Goal: Information Seeking & Learning: Learn about a topic

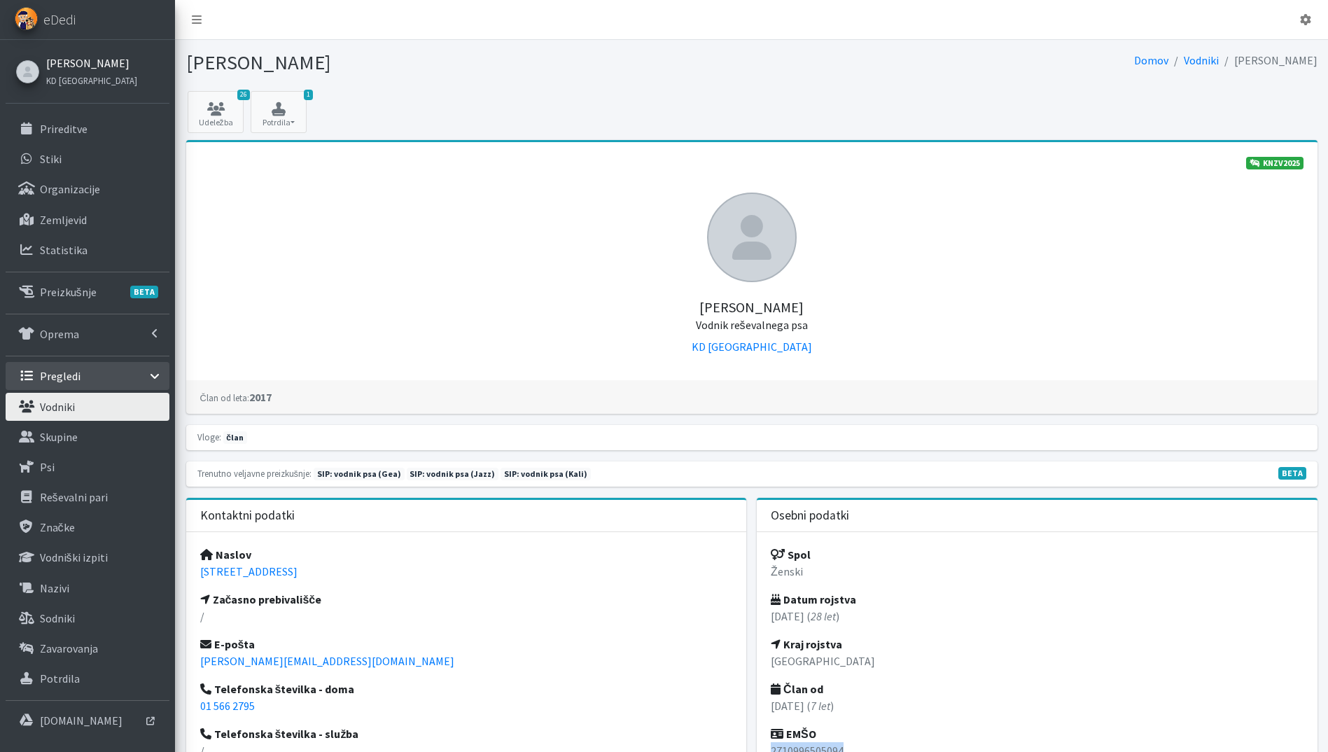
drag, startPoint x: 0, startPoint y: 0, endPoint x: 90, endPoint y: 66, distance: 111.2
click at [90, 66] on link "[PERSON_NAME]" at bounding box center [91, 63] width 91 height 17
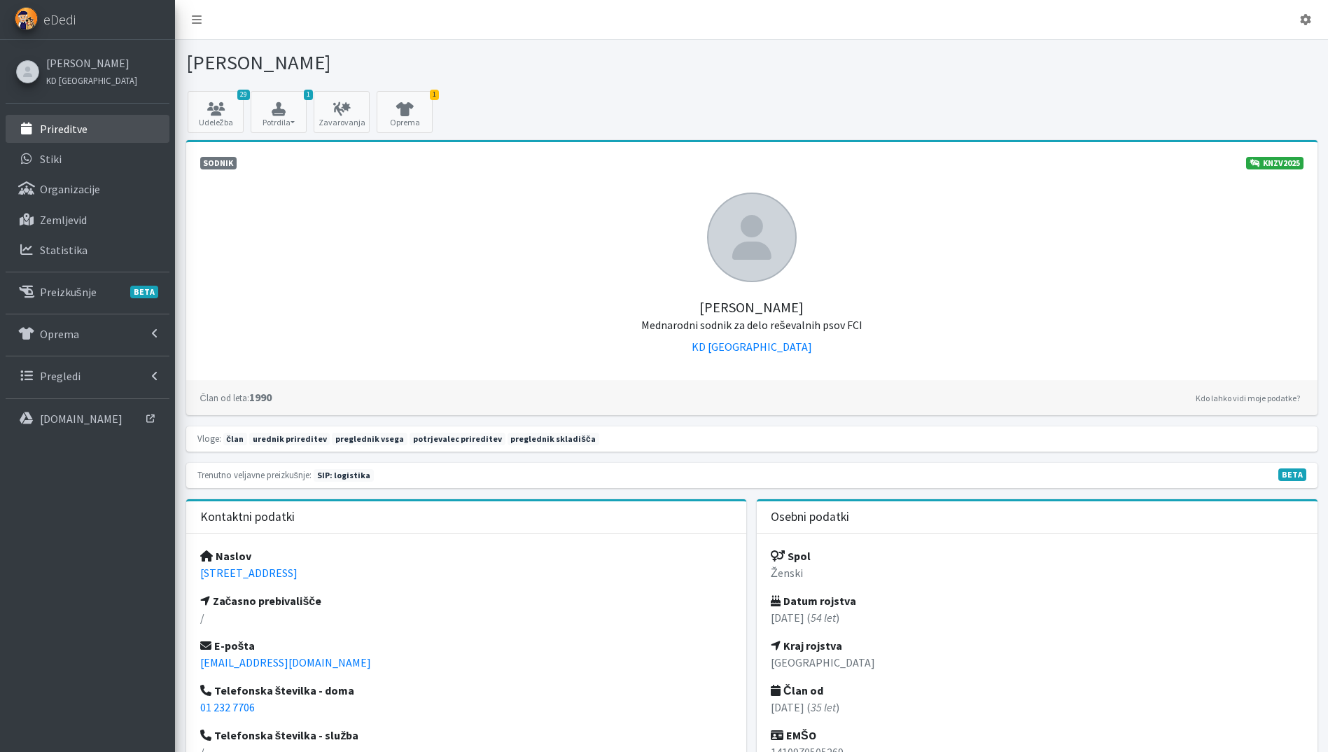
click at [76, 126] on p "Prireditve" at bounding box center [64, 129] width 48 height 14
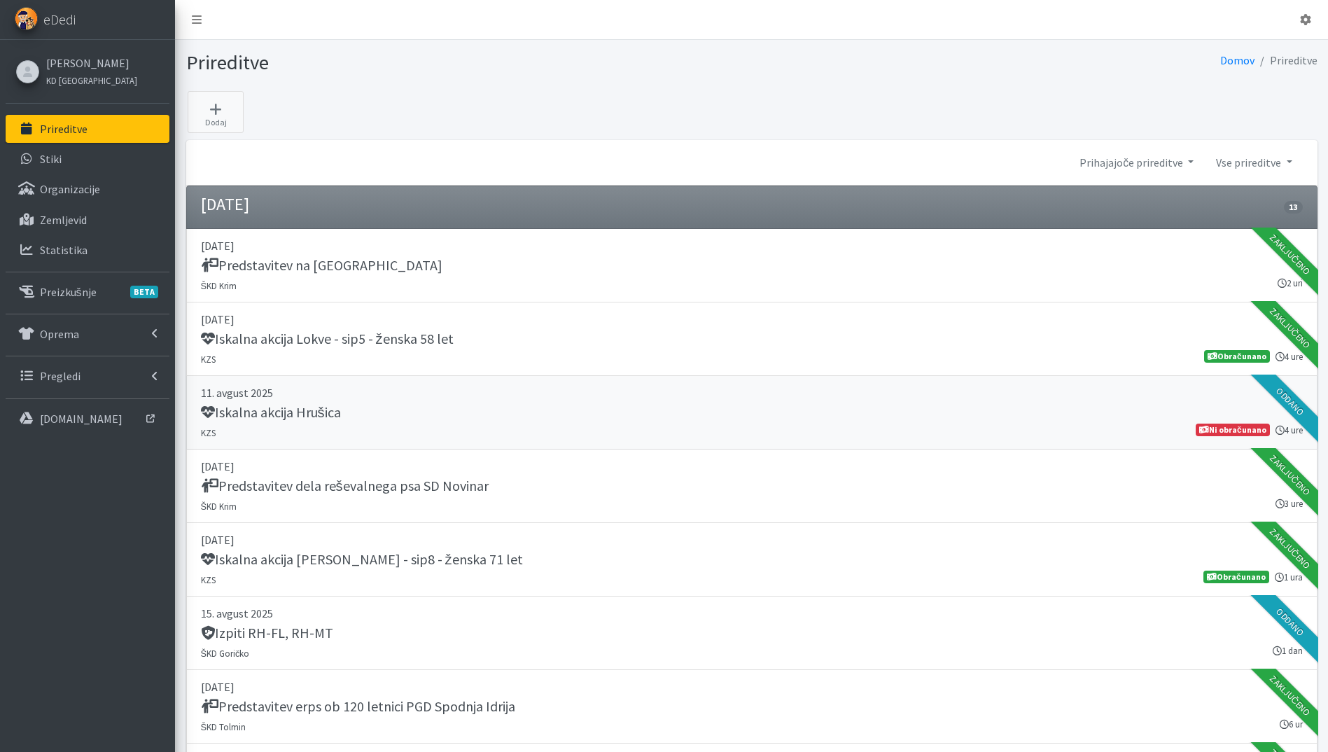
click at [811, 421] on div "Iskalna akcija Hrušica" at bounding box center [752, 414] width 1102 height 20
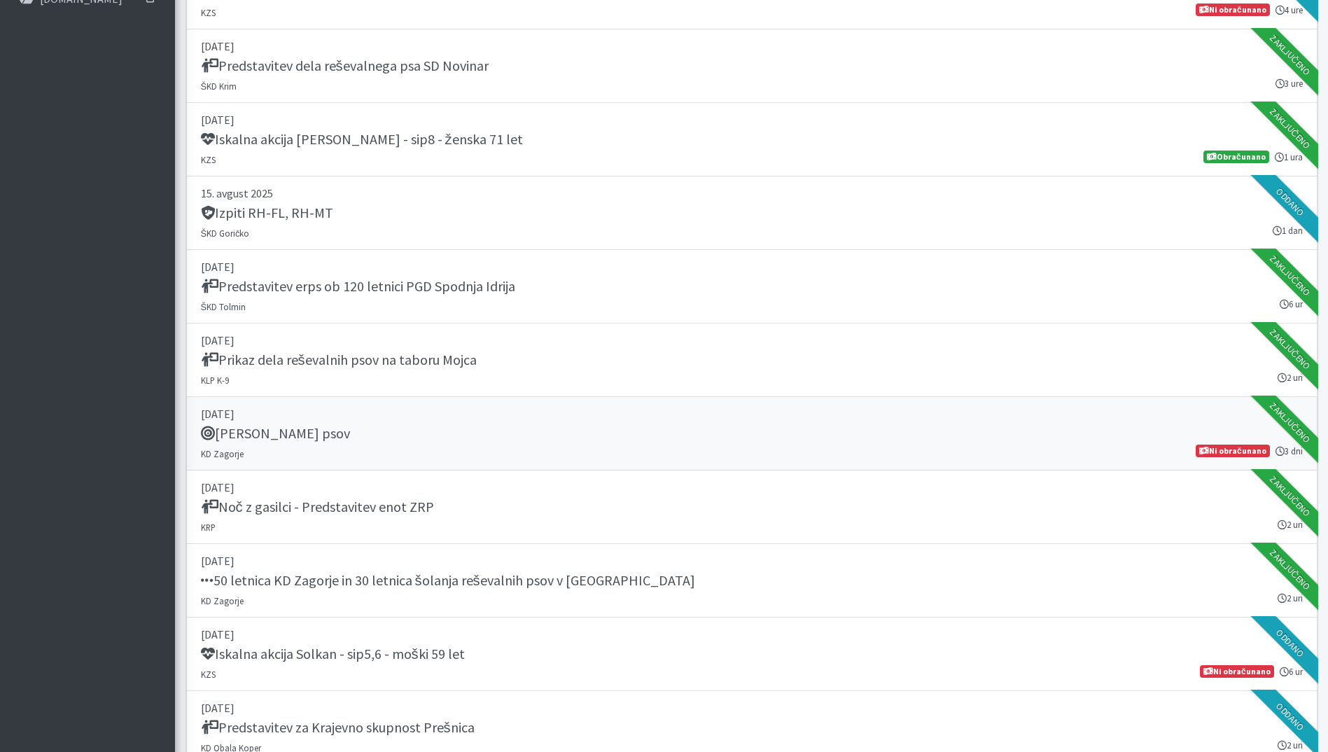
scroll to position [840, 0]
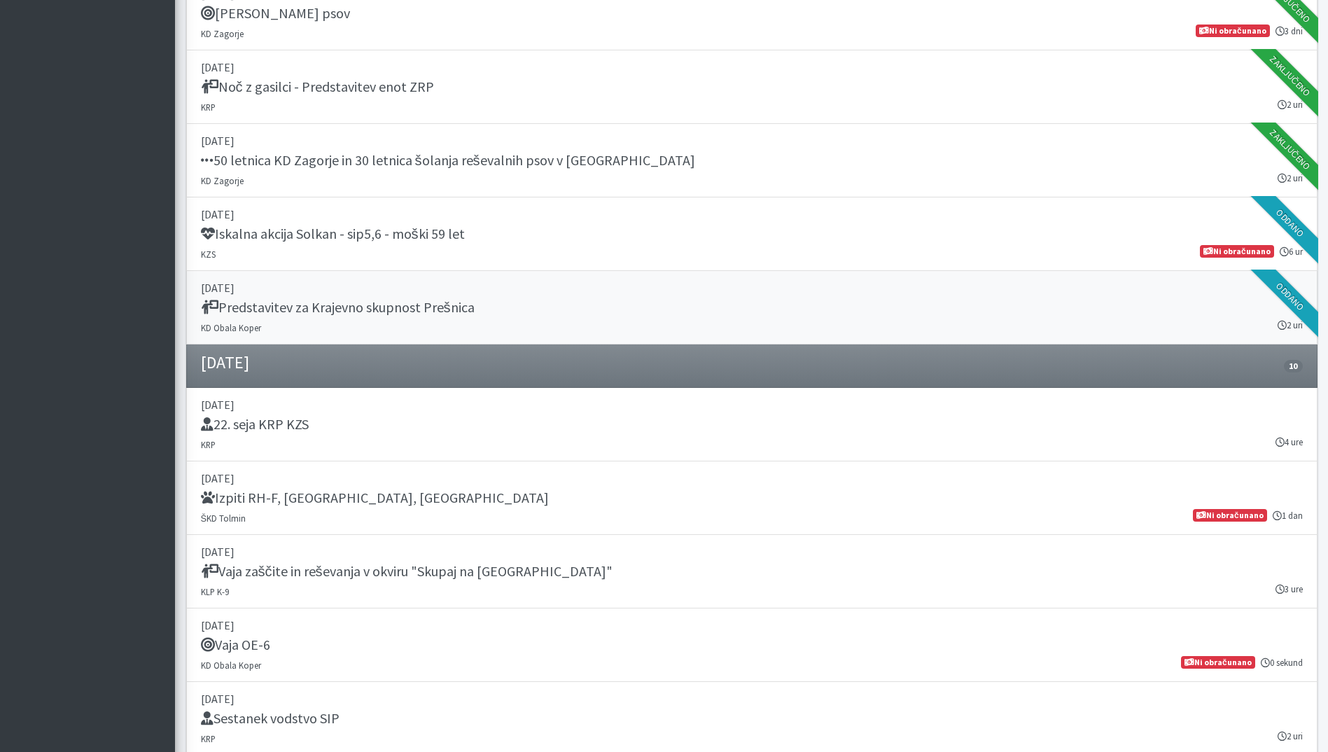
click at [504, 316] on div "Predstavitev za Krajevno skupnost Prešnica" at bounding box center [752, 309] width 1102 height 20
click at [399, 480] on p "06. september 2025" at bounding box center [752, 478] width 1102 height 17
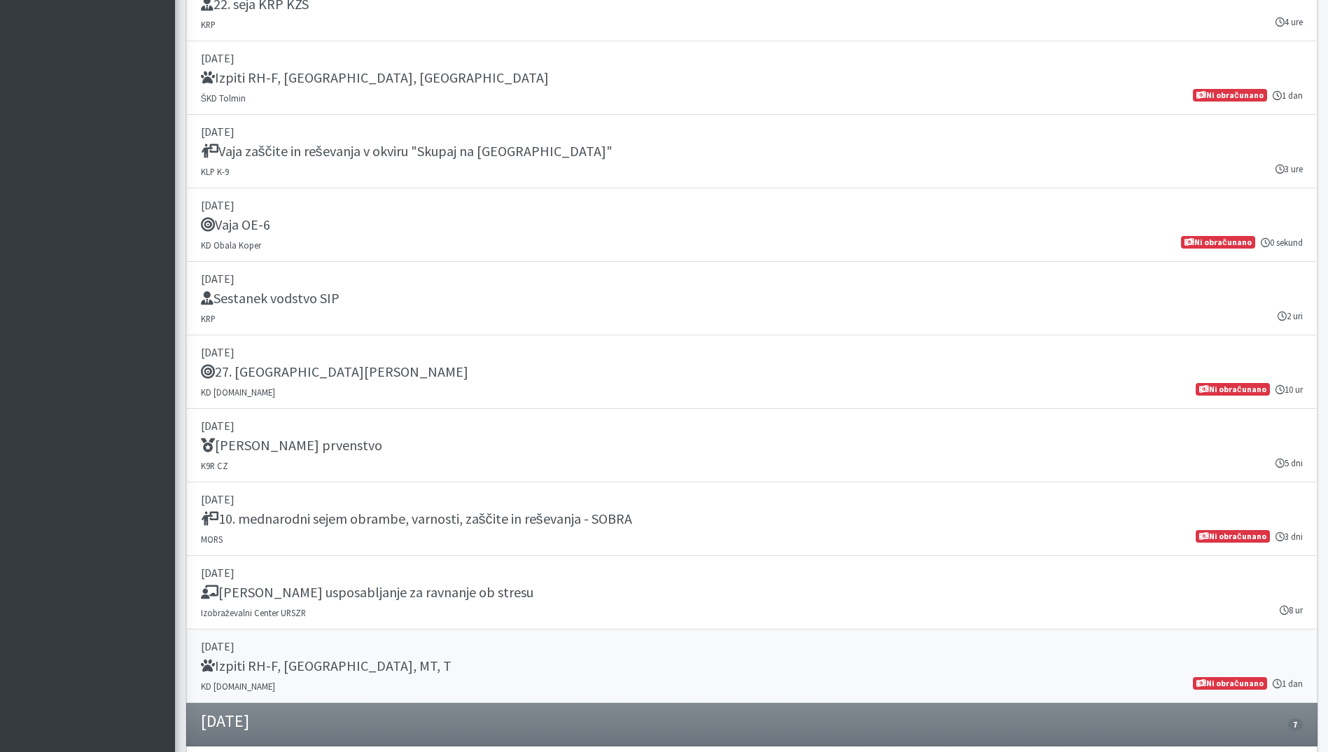
click at [343, 649] on p "[DATE]" at bounding box center [752, 646] width 1102 height 17
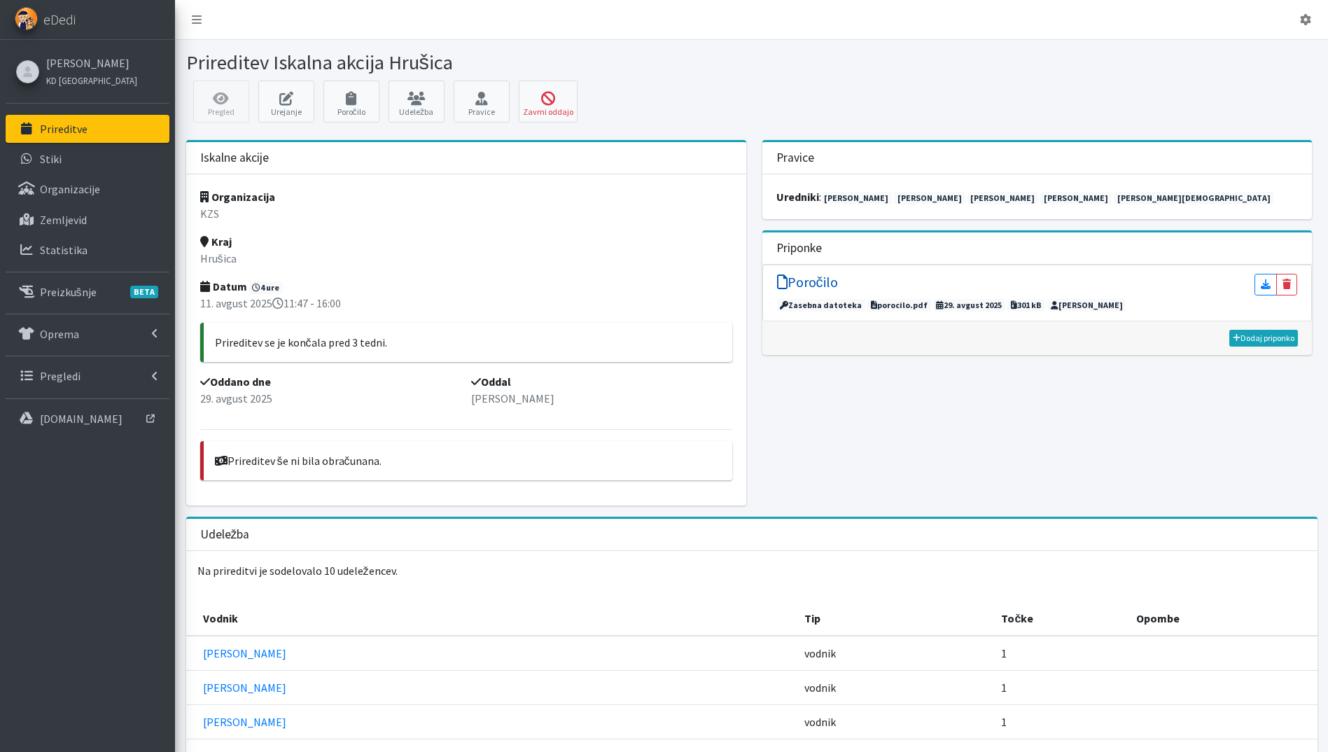
click at [808, 278] on h5 "Poročilo" at bounding box center [807, 282] width 61 height 17
